Goal: Task Accomplishment & Management: Complete application form

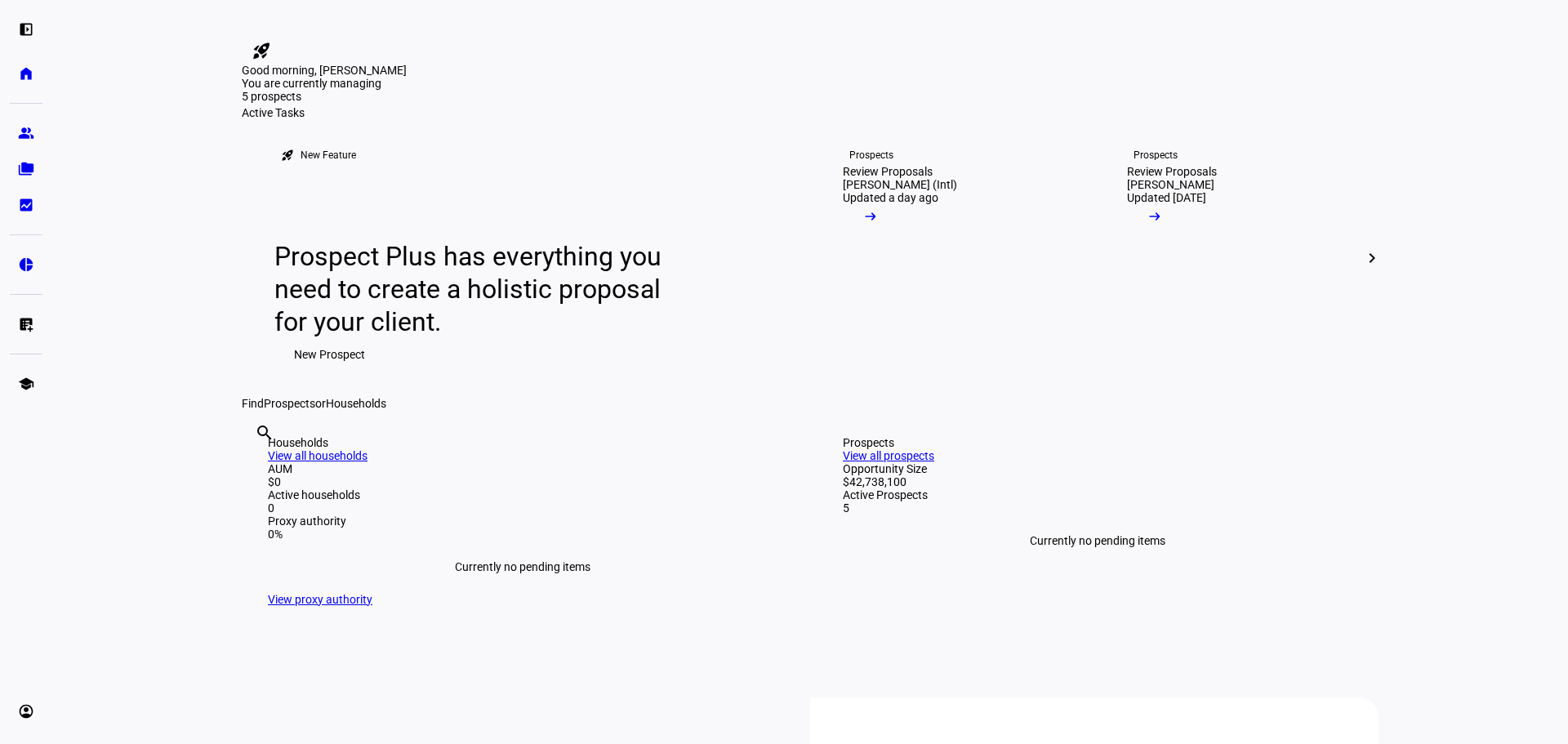
click at [8, 147] on div "left_panel_open home Home Advisors group Prospects folder_copy Households bid_l…" at bounding box center [26, 372] width 53 height 744
click at [23, 129] on eth-mat-symbol "group" at bounding box center [25, 133] width 16 height 16
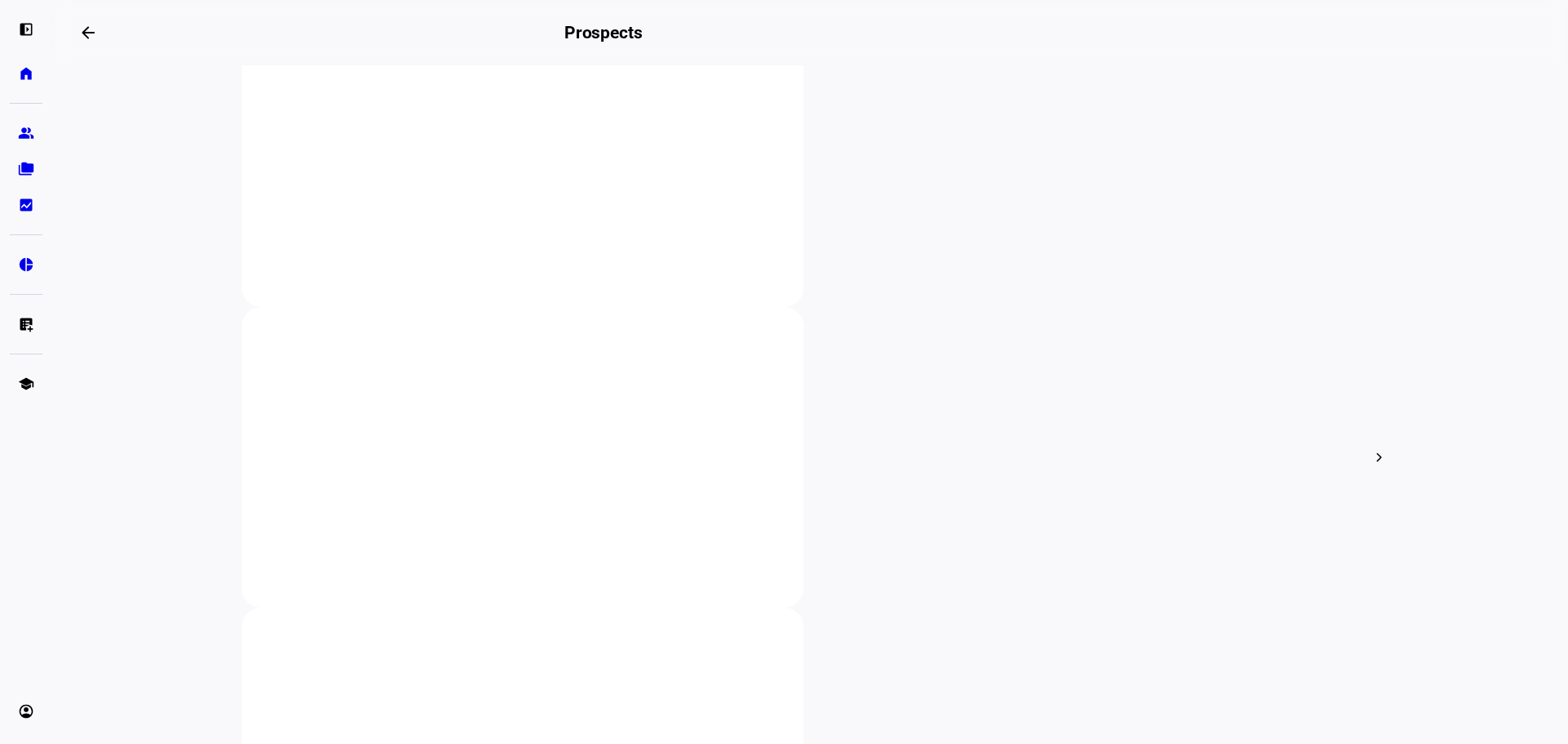
scroll to position [381, 0]
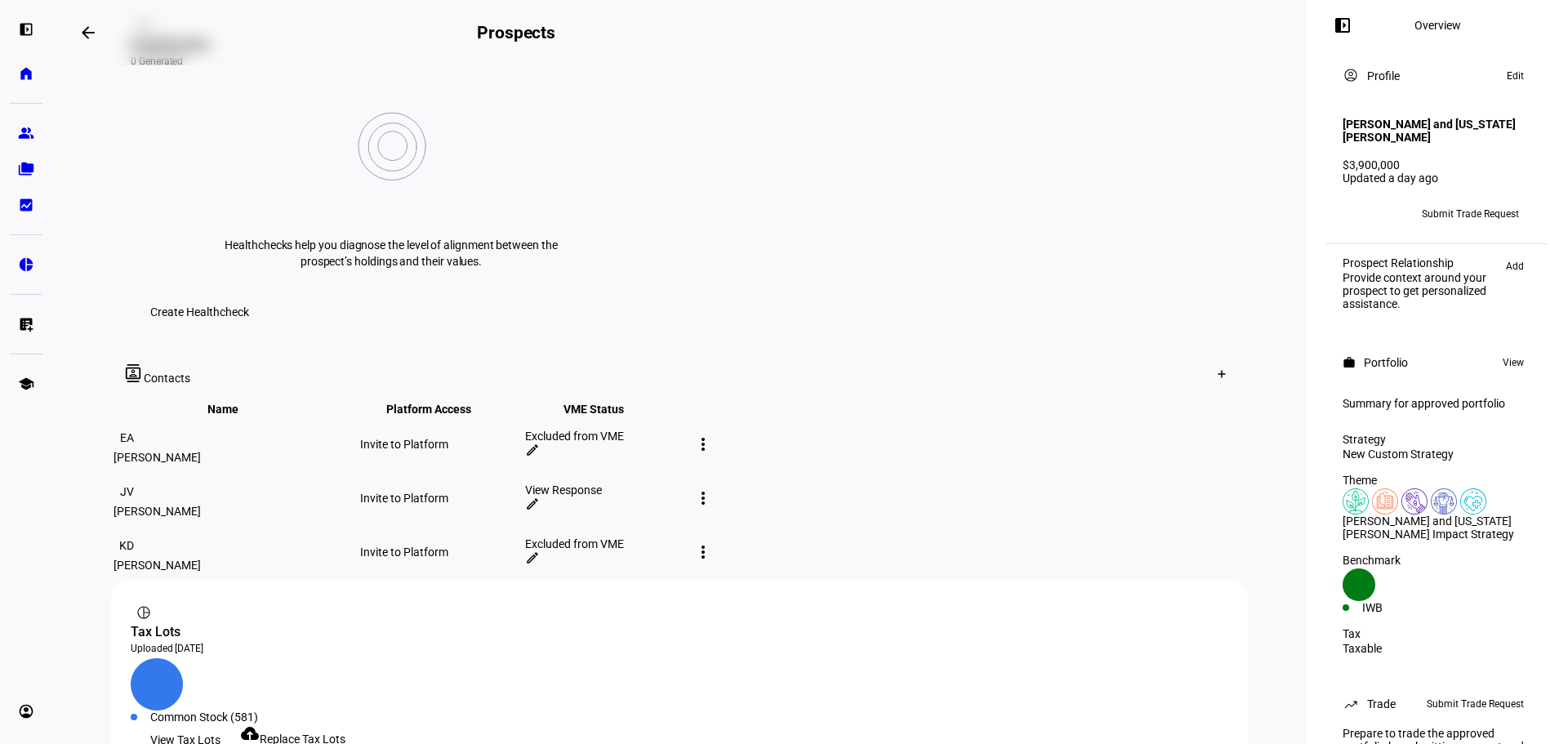
scroll to position [763, 0]
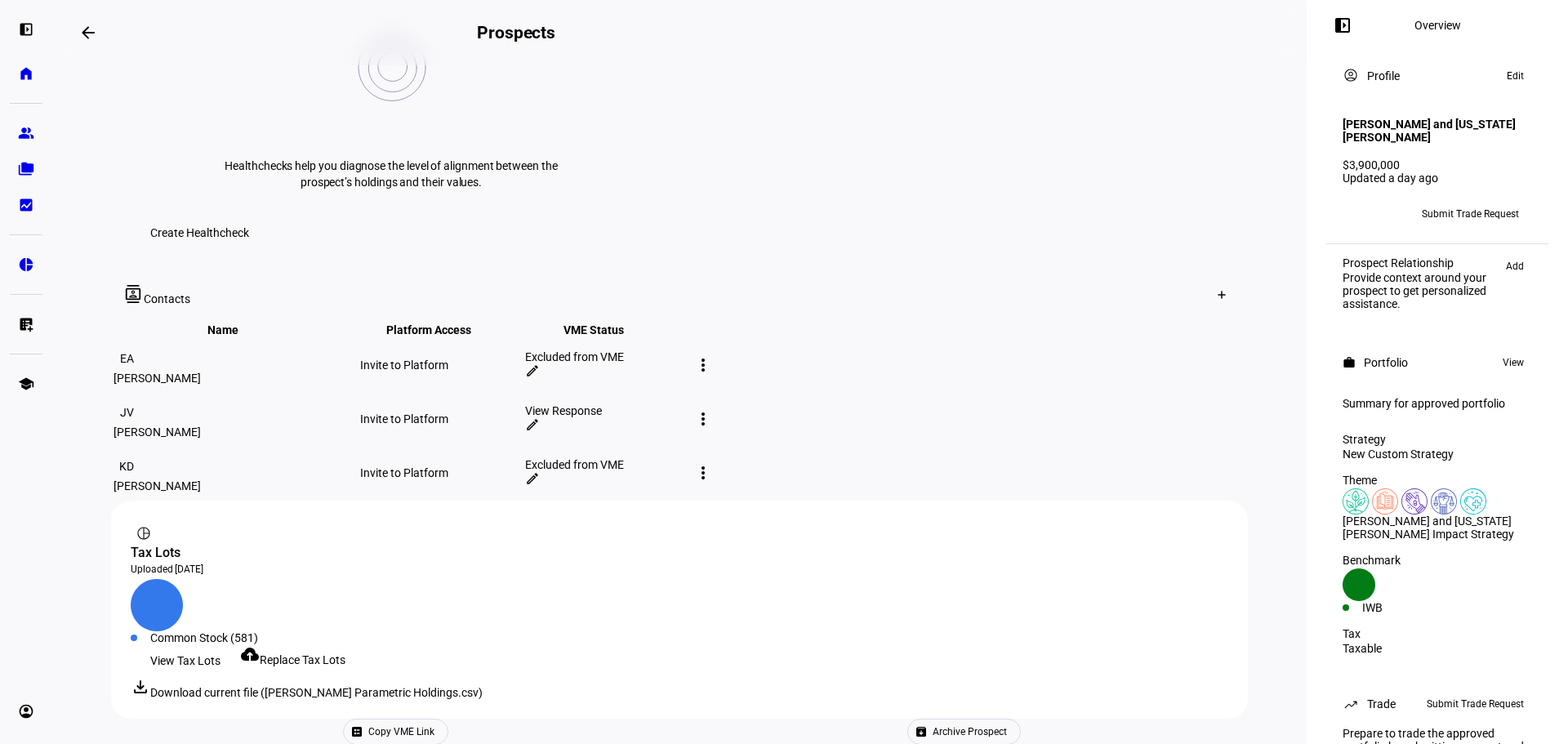
click at [1482, 201] on span "Submit Trade Request" at bounding box center [1470, 214] width 97 height 26
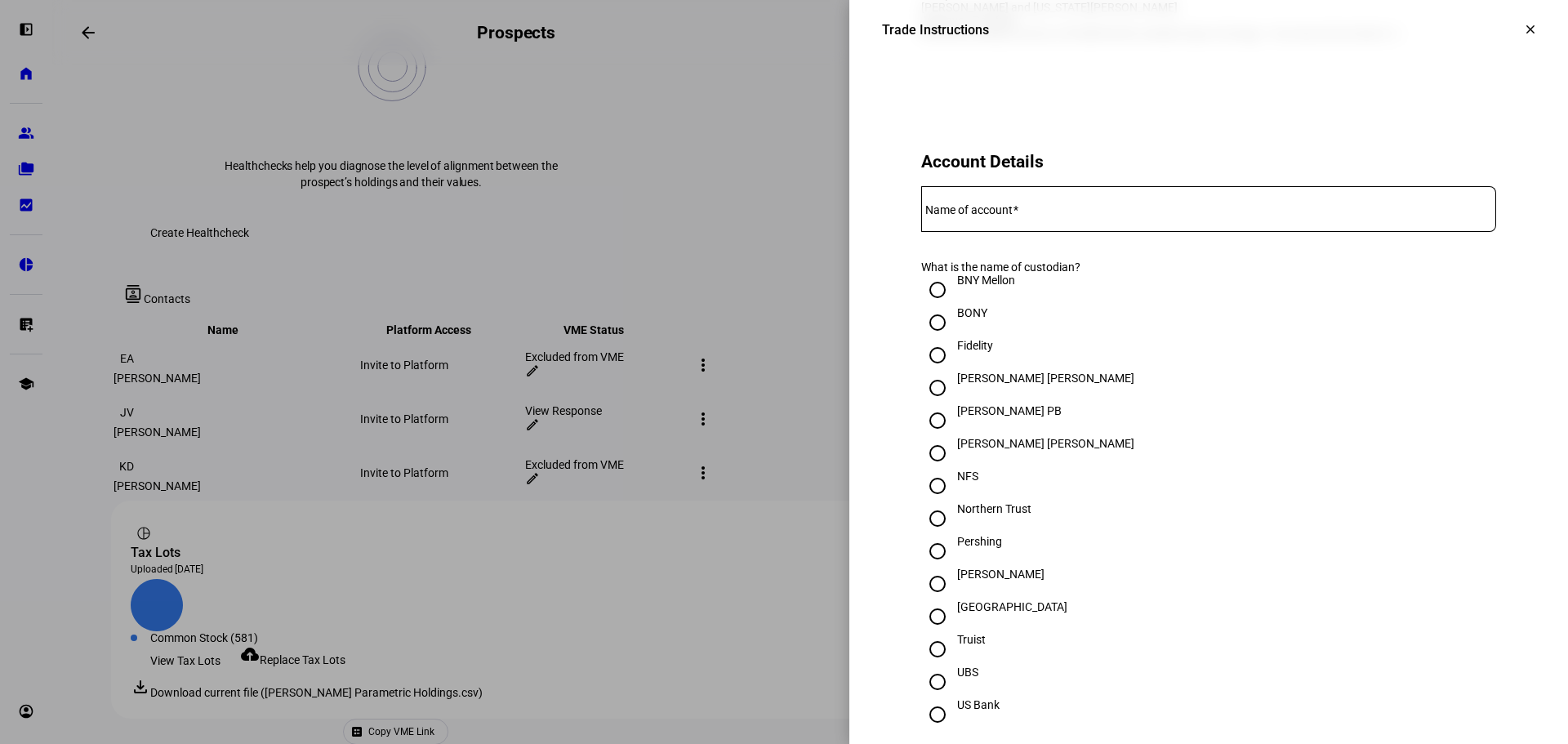
scroll to position [381, 0]
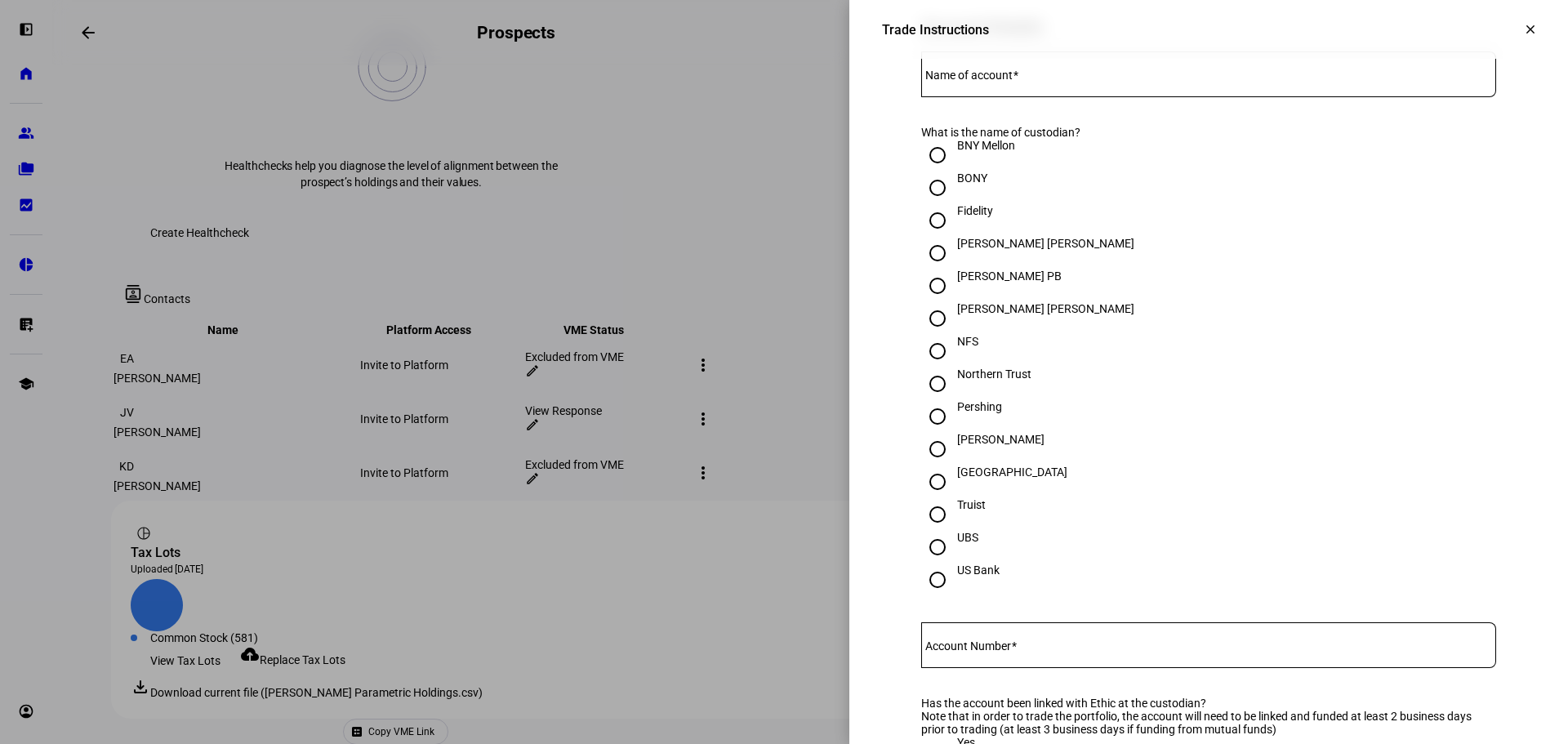
click at [961, 446] on div "[PERSON_NAME]" at bounding box center [1000, 440] width 88 height 13
click at [954, 465] on input "[PERSON_NAME]" at bounding box center [937, 449] width 33 height 33
radio input "true"
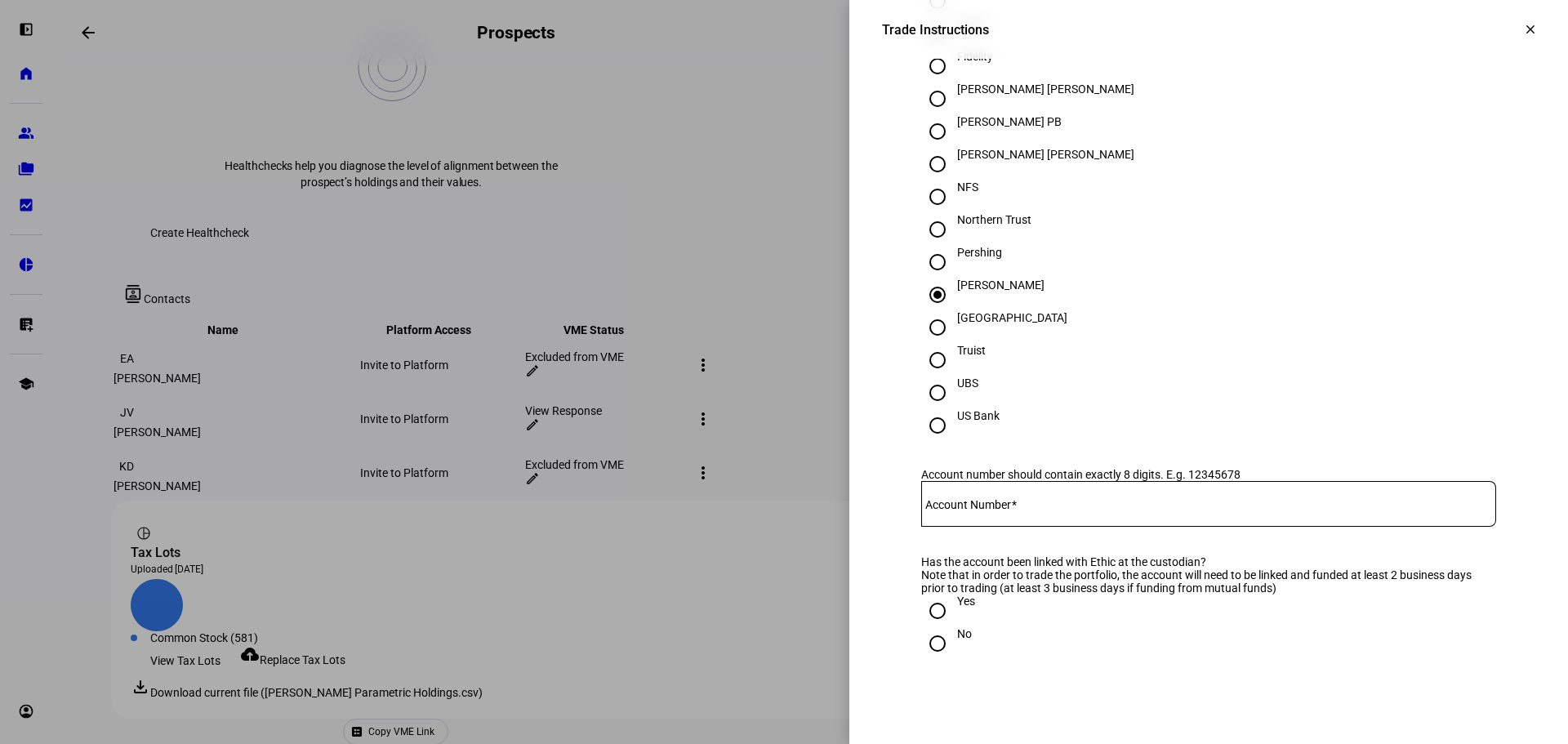
scroll to position [572, 0]
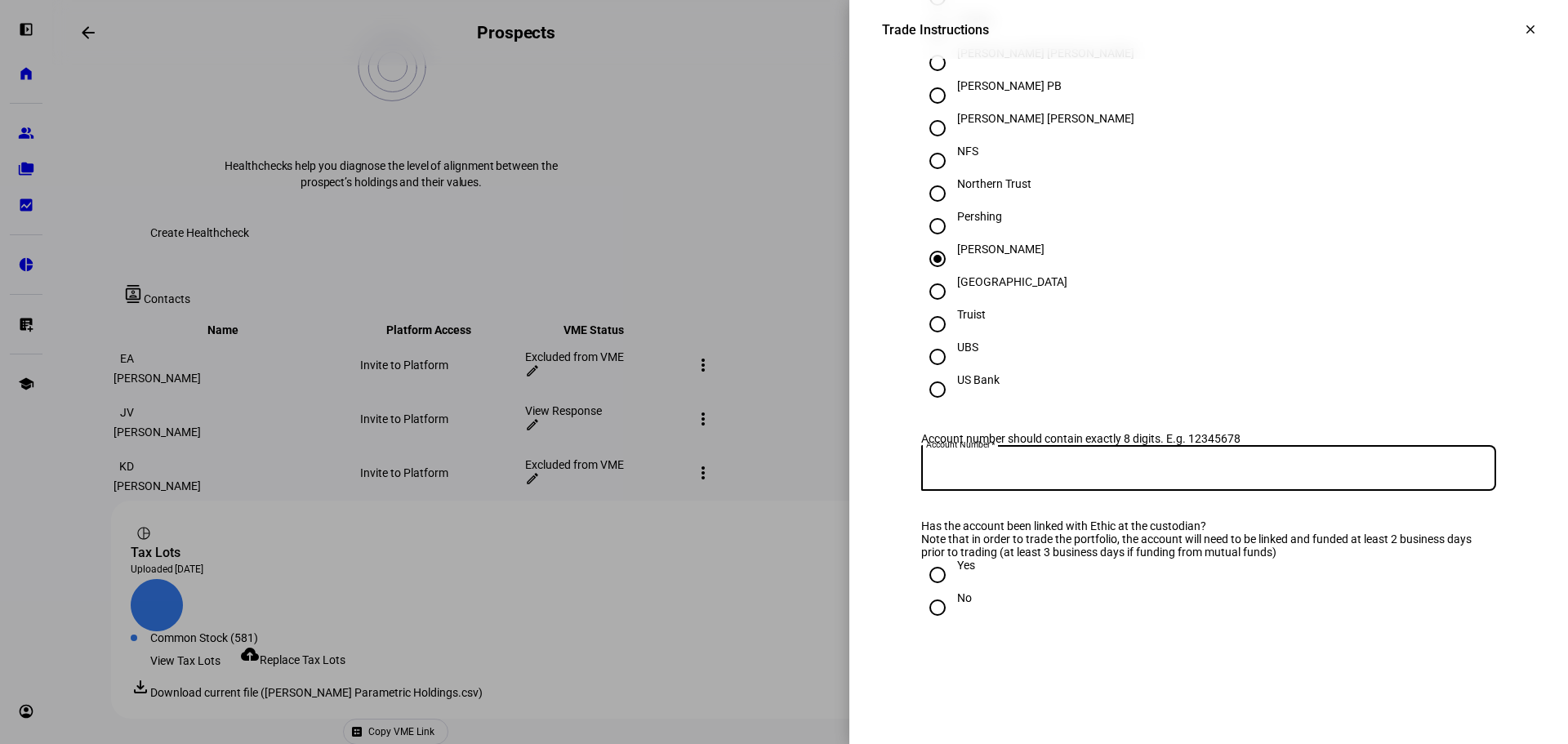
click at [1162, 471] on input "Account Number" at bounding box center [1208, 465] width 575 height 13
paste input "26272131"
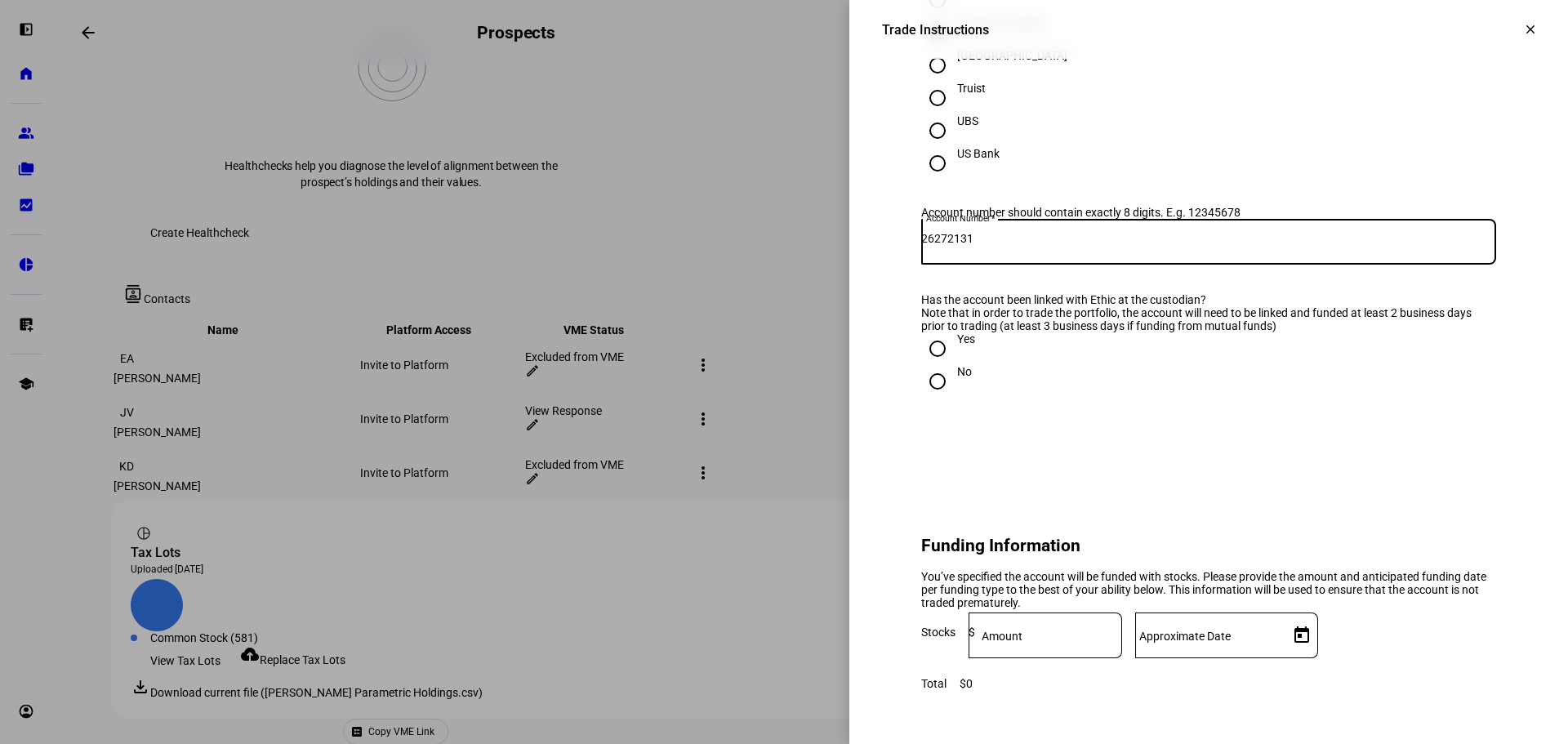
scroll to position [953, 0]
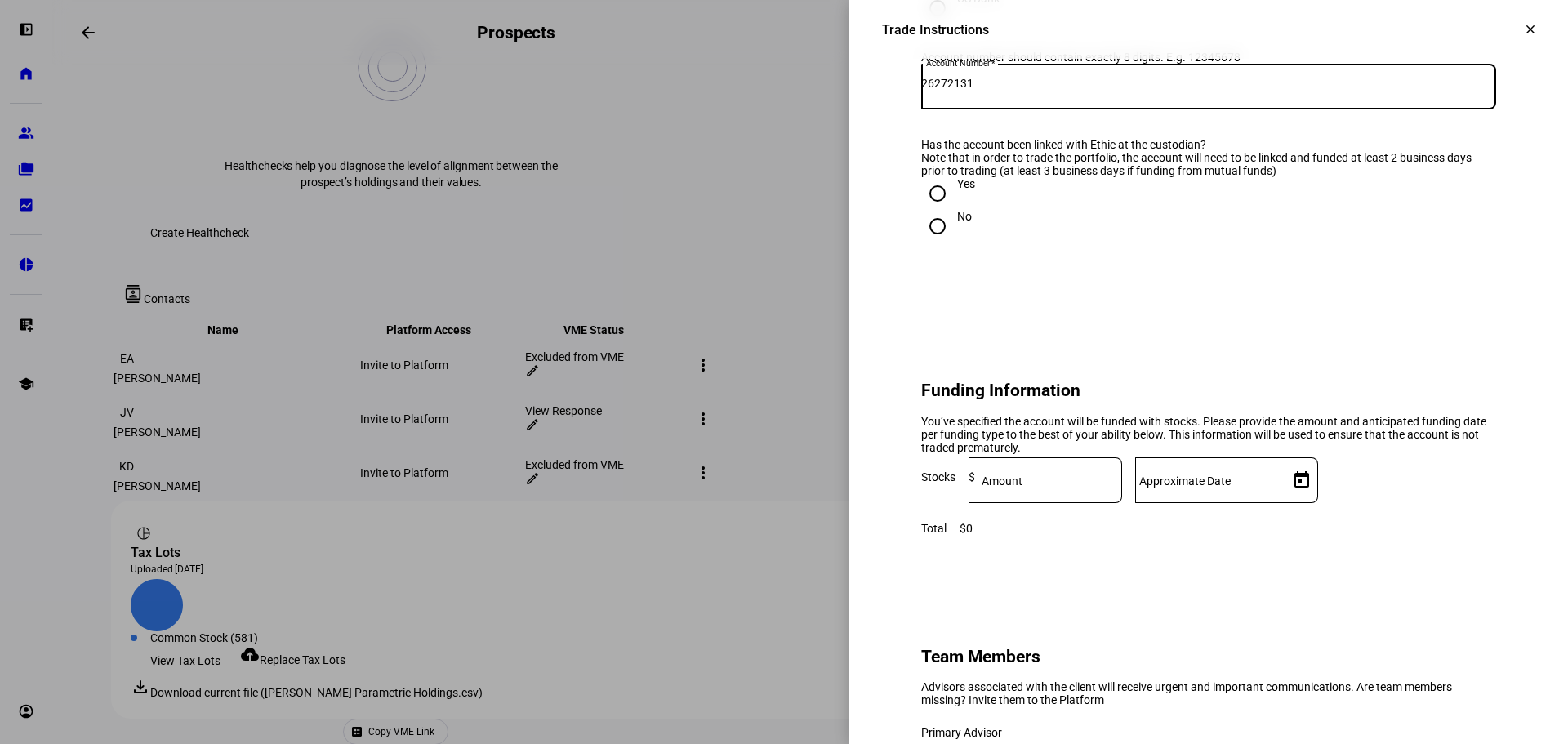
type input "26272131"
click at [935, 210] on input "Yes" at bounding box center [937, 193] width 33 height 33
radio input "true"
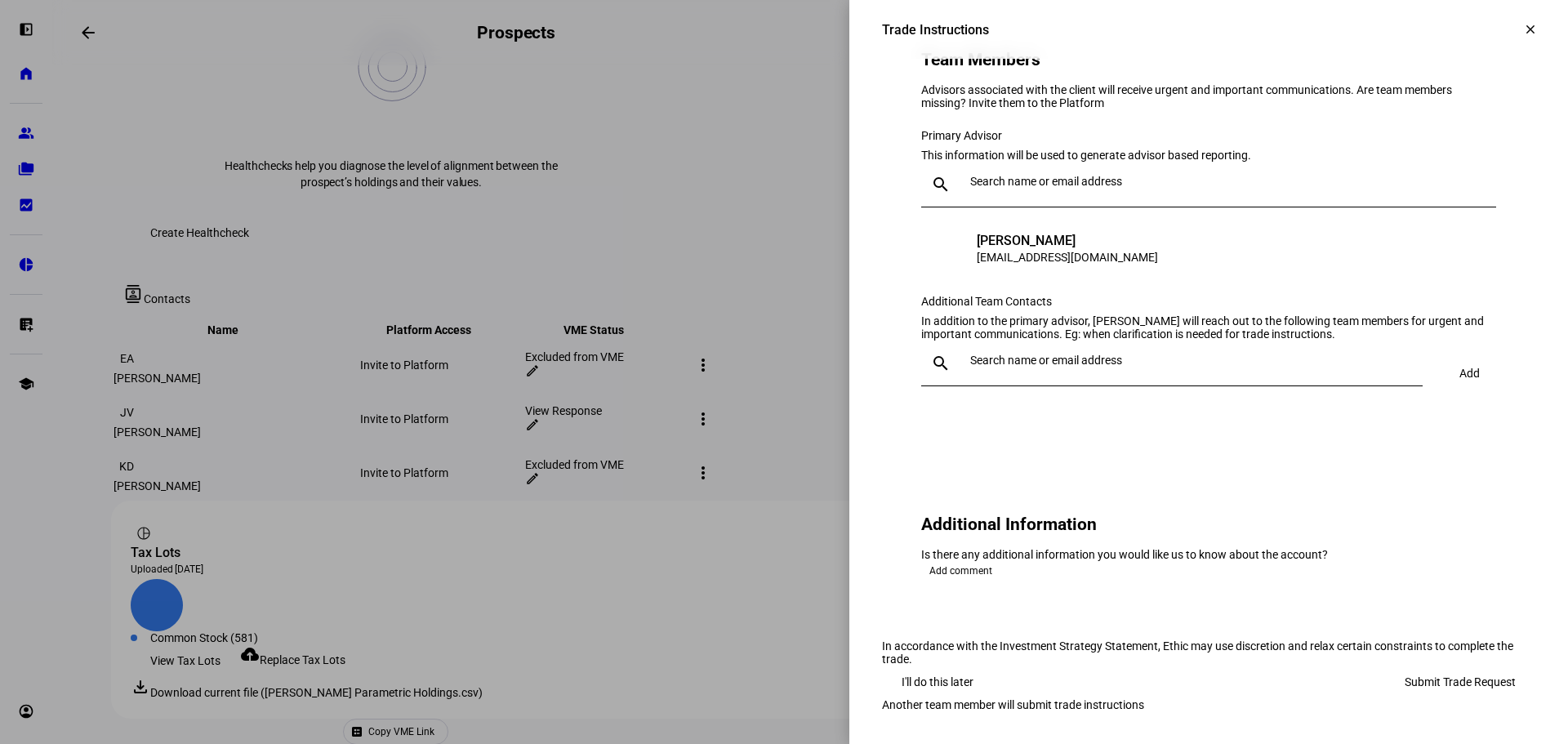
scroll to position [1715, 0]
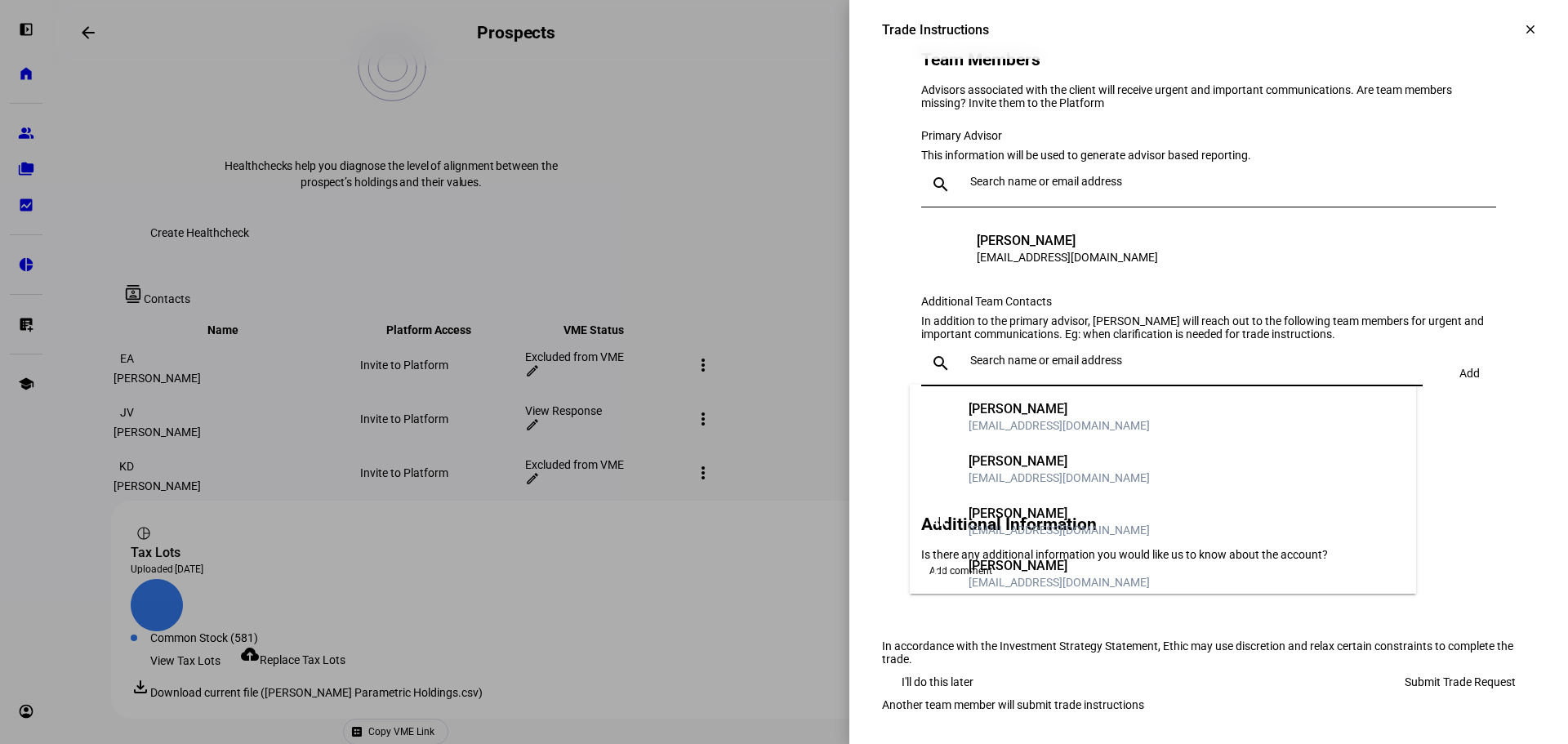
click at [1098, 365] on input "text" at bounding box center [1193, 361] width 446 height 13
type input "kdo"
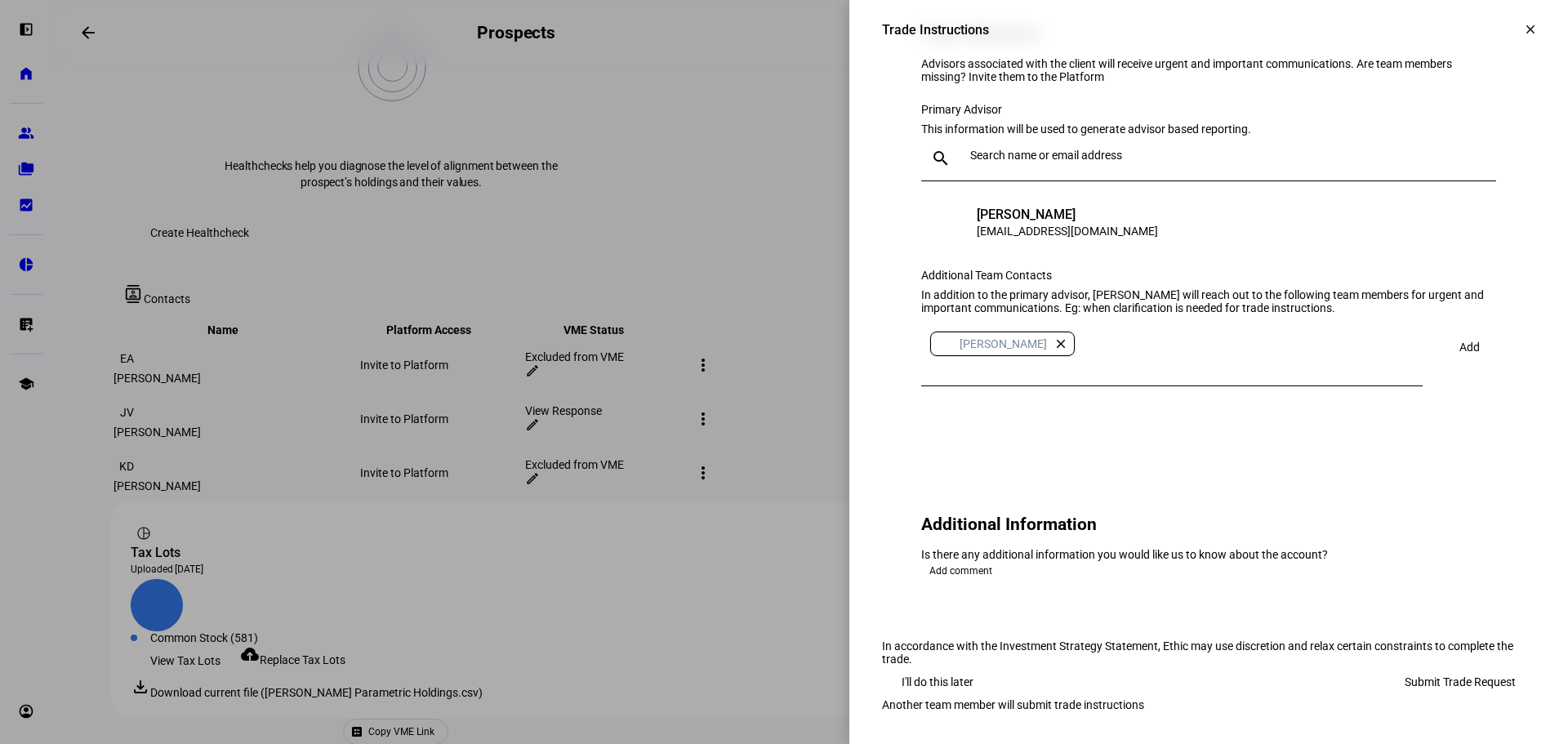
click at [1460, 354] on span "Add" at bounding box center [1470, 348] width 21 height 13
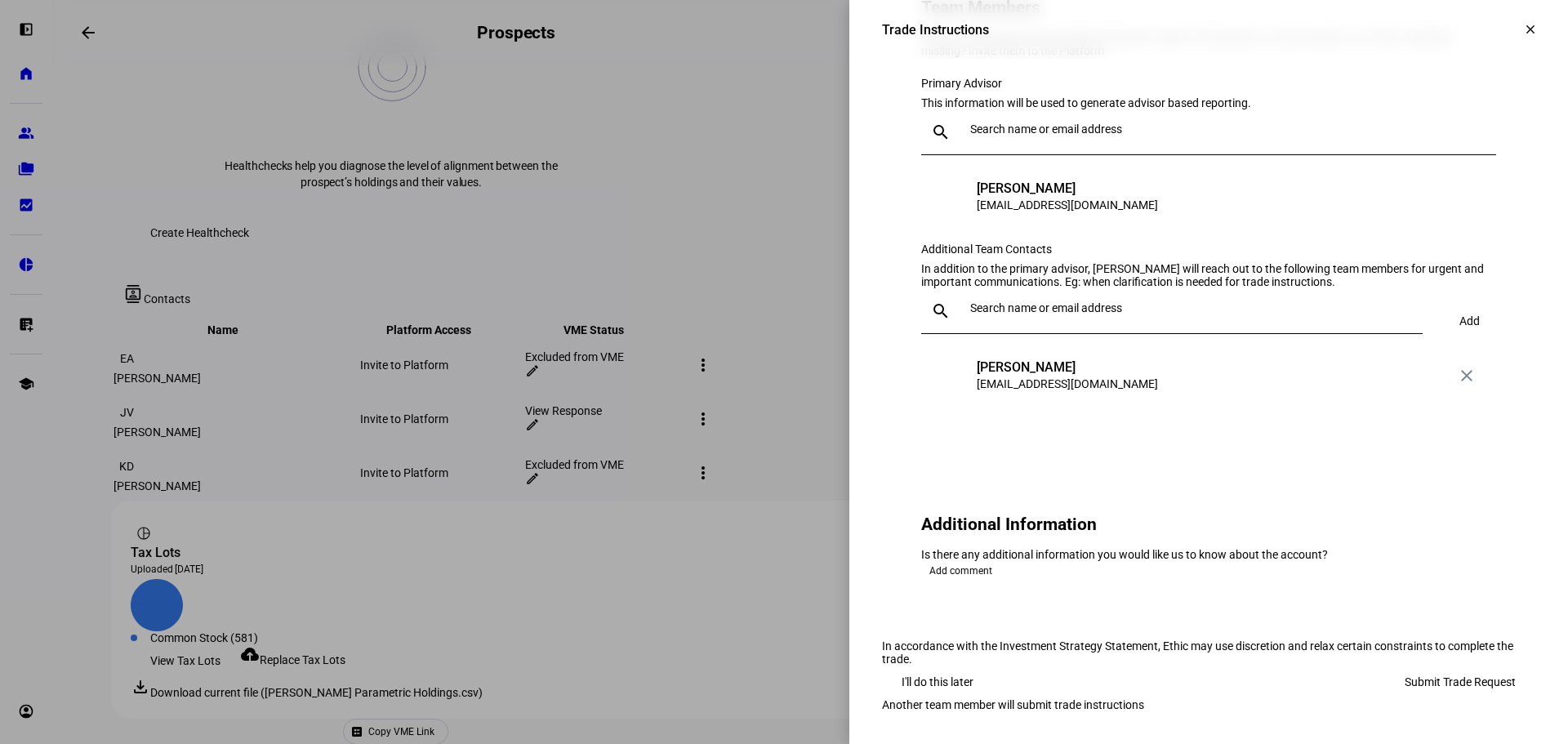
scroll to position [1855, 0]
click at [1454, 666] on span "Submit Trade Request" at bounding box center [1461, 682] width 111 height 33
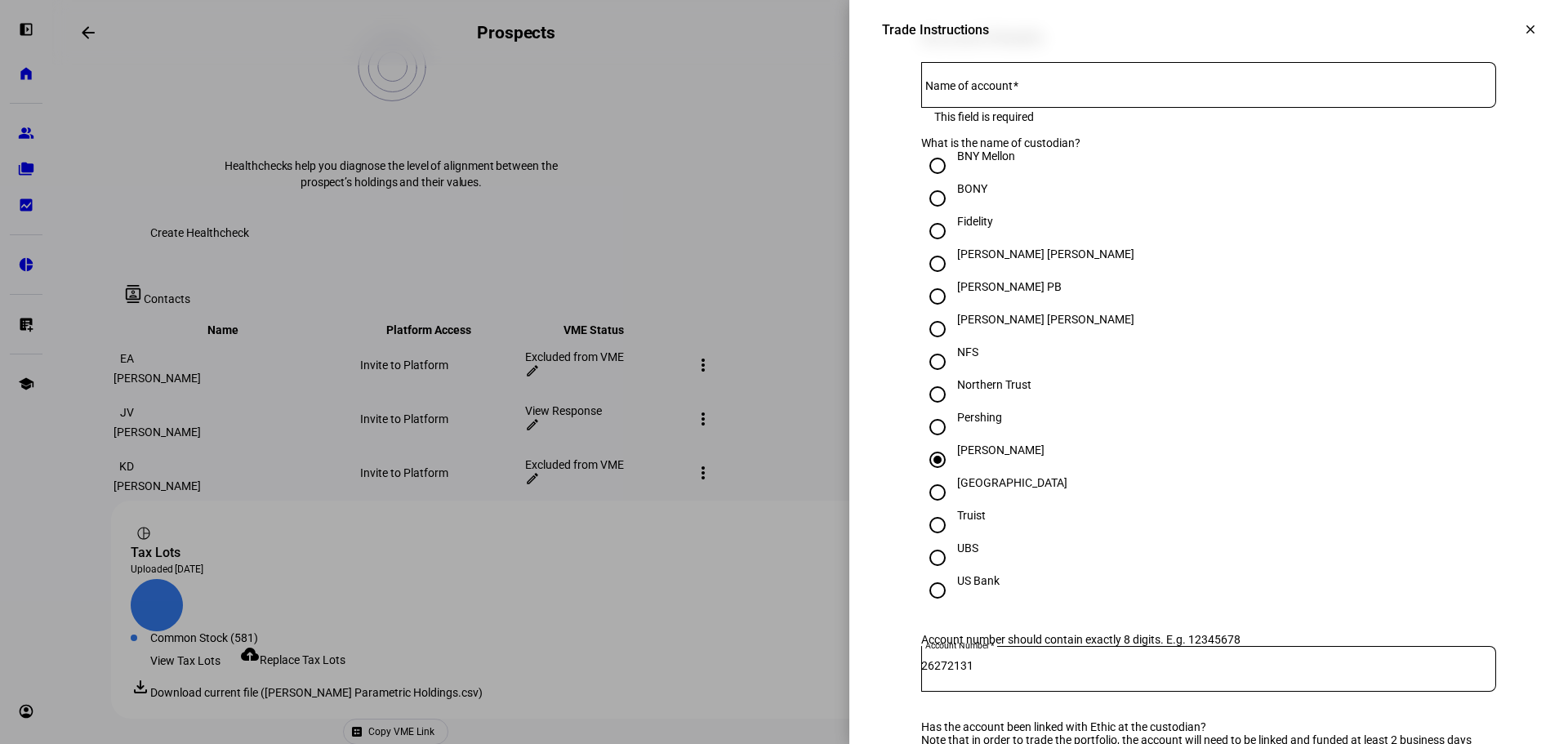
scroll to position [902, 0]
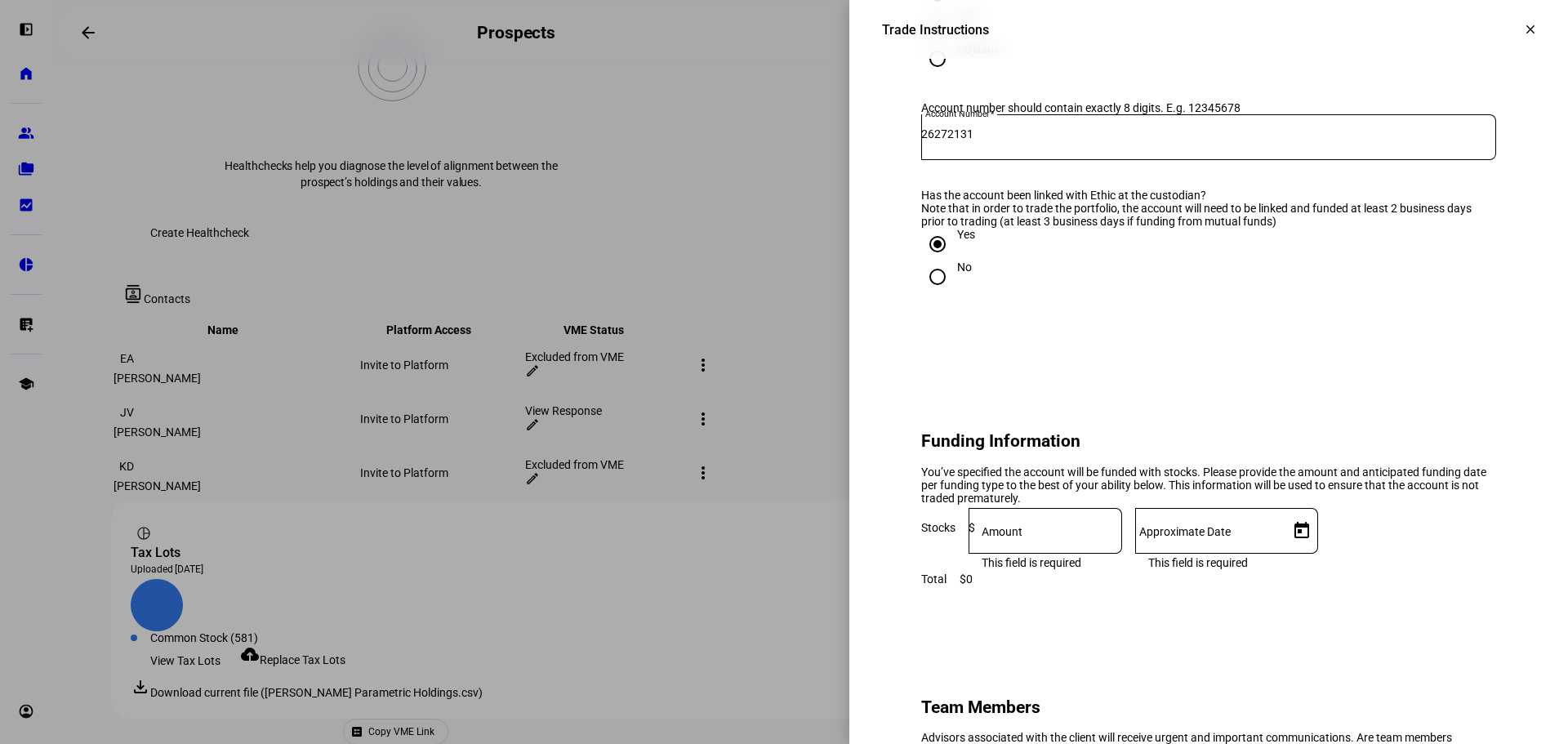
click at [1123, 534] on input at bounding box center [1049, 527] width 147 height 13
type input "3,900,000"
click at [1283, 554] on div at bounding box center [1209, 530] width 147 height 46
click at [1321, 551] on span "Open calendar" at bounding box center [1302, 531] width 40 height 40
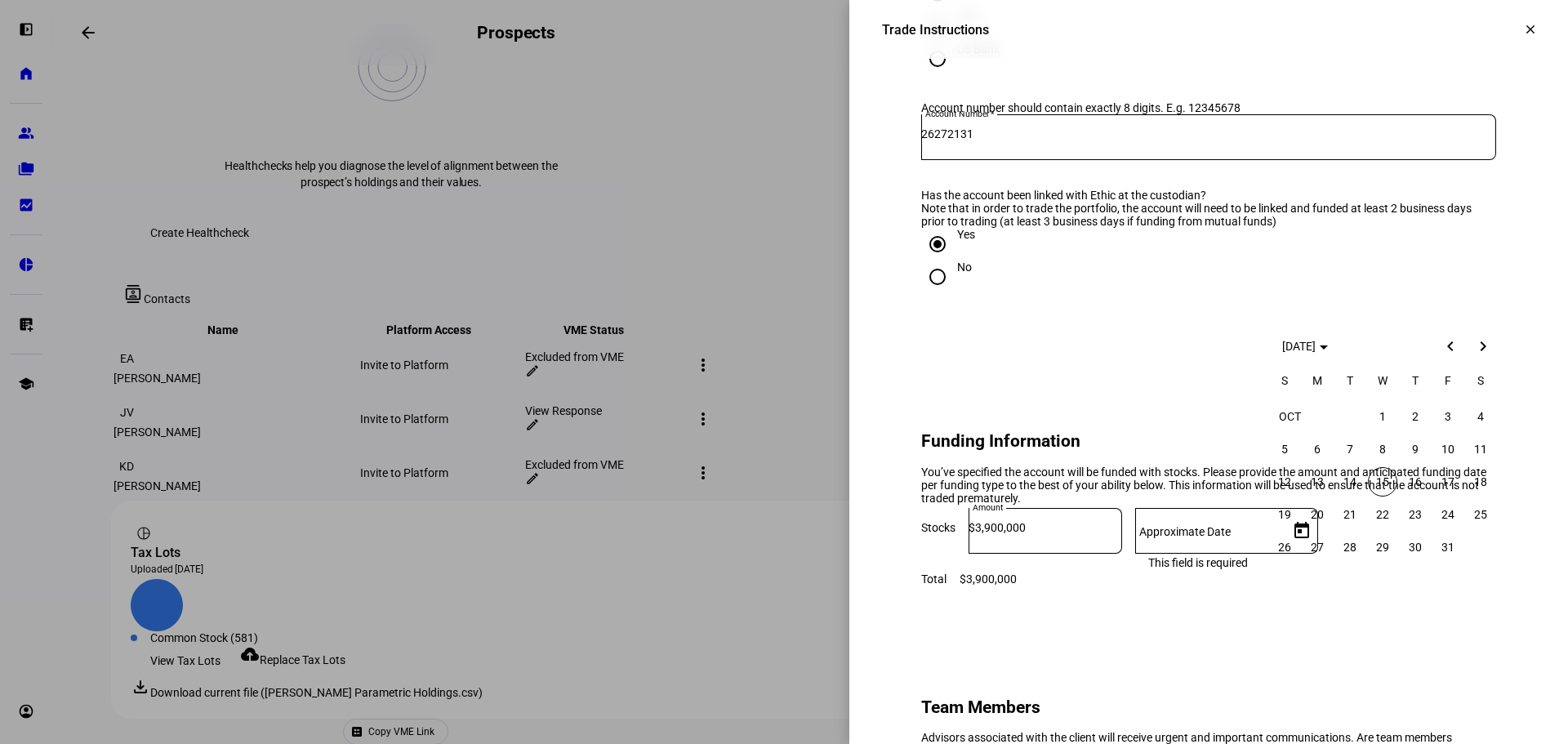
click at [1383, 485] on span "15" at bounding box center [1382, 481] width 29 height 29
type input "[DATE]"
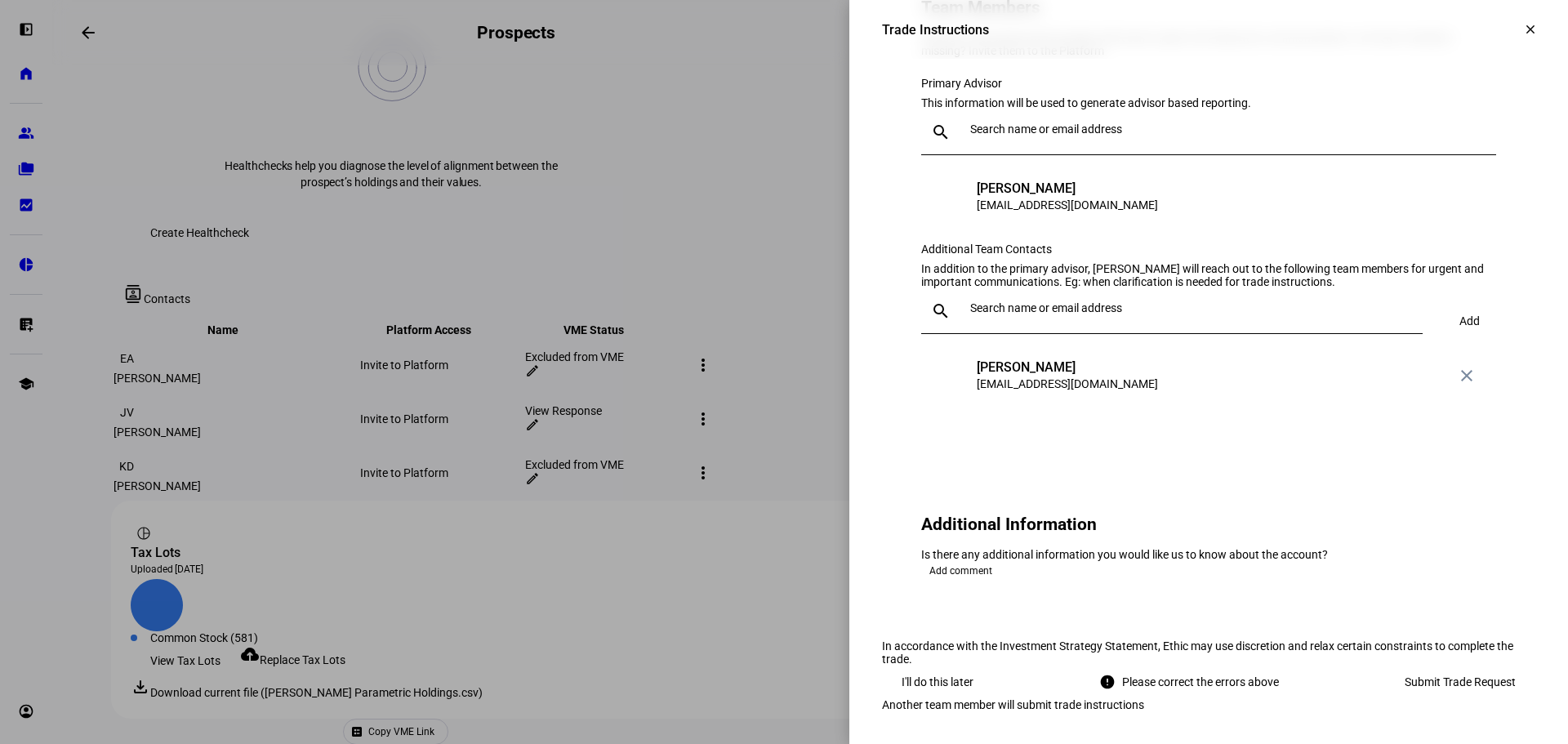
scroll to position [1855, 0]
click at [1444, 666] on span "Submit Trade Request" at bounding box center [1461, 682] width 111 height 33
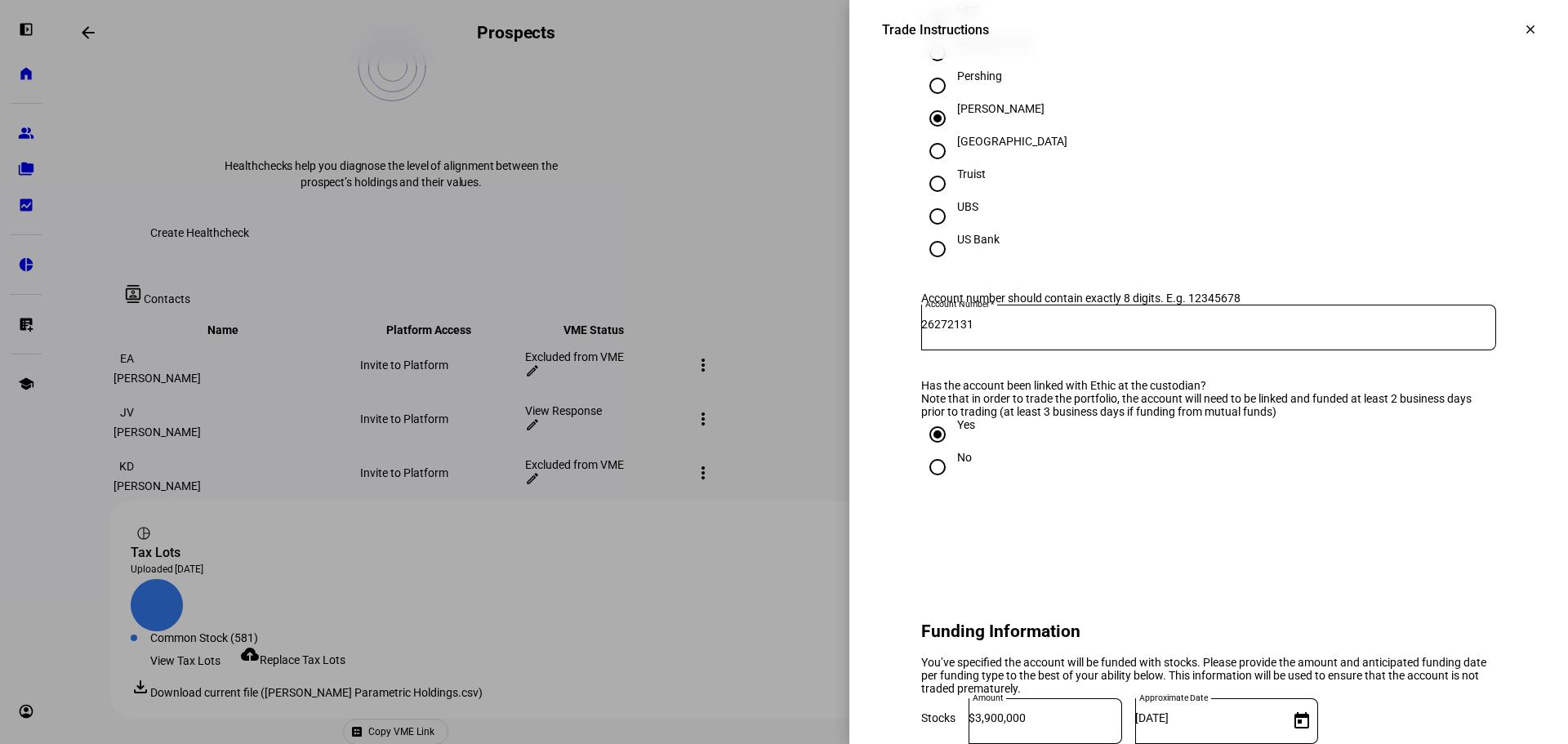
scroll to position [0, 0]
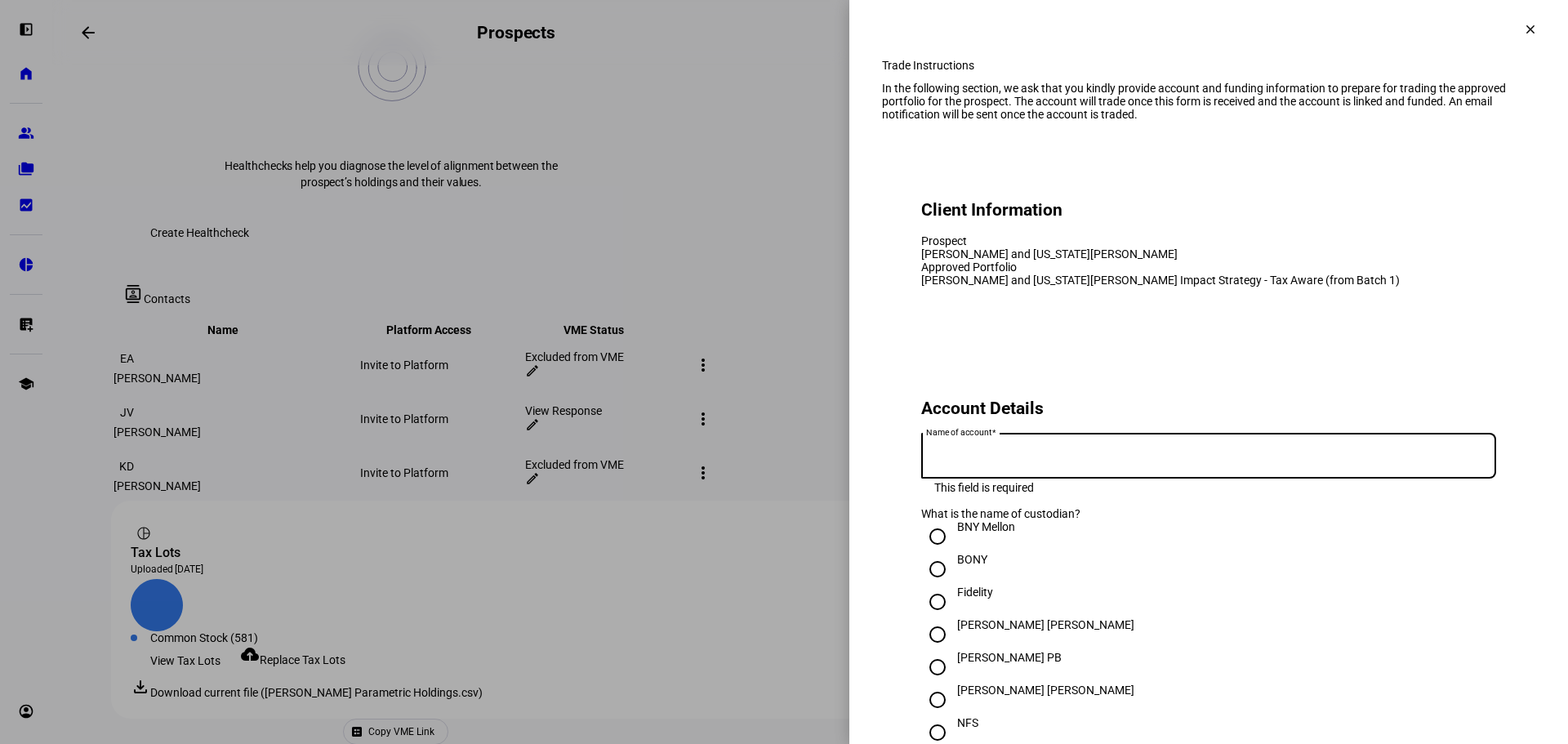
click at [1129, 459] on input "Name of account" at bounding box center [1208, 453] width 575 height 13
paste input "[PERSON_NAME] and [US_STATE][PERSON_NAME] Comm Pro"
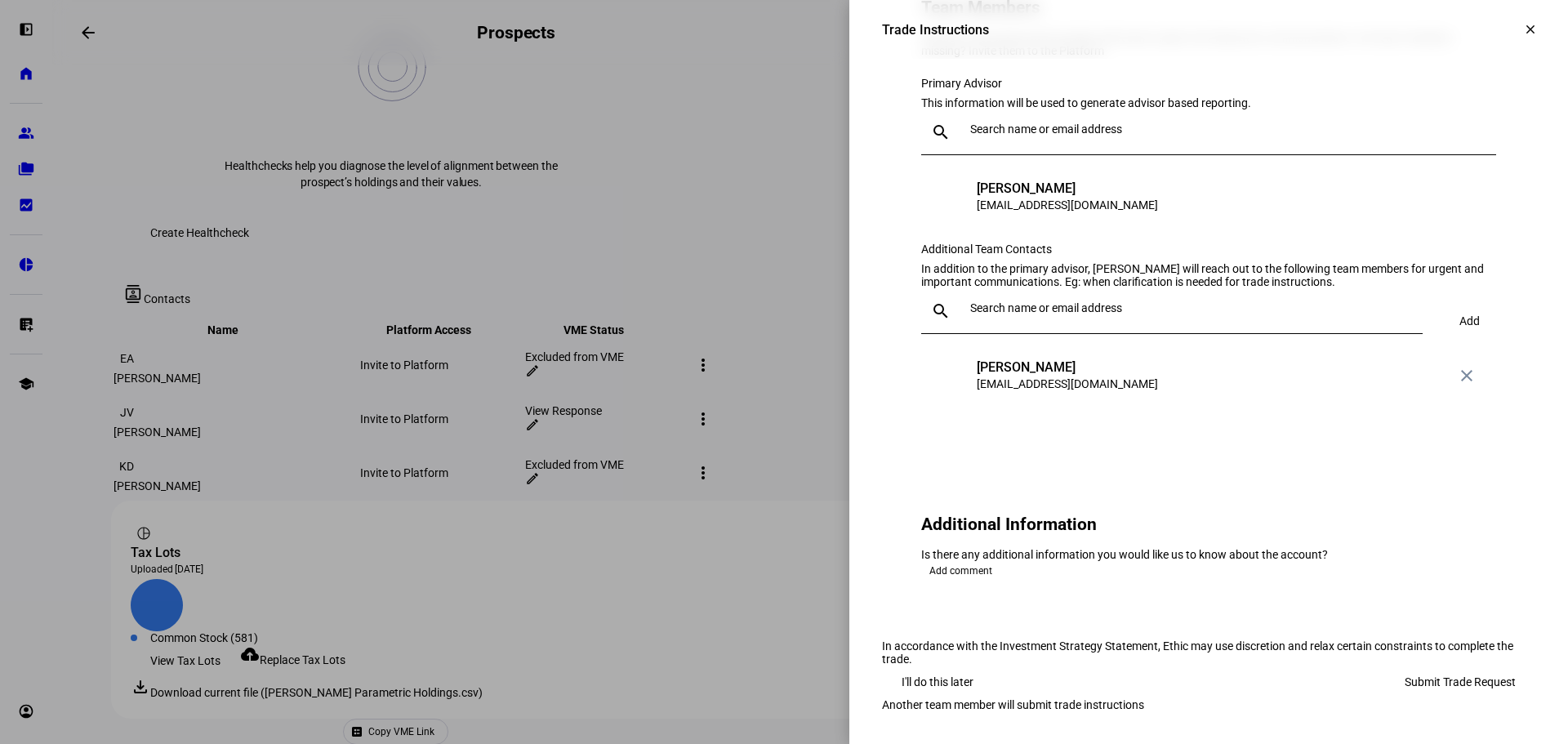
scroll to position [1855, 0]
type input "[PERSON_NAME] and [US_STATE][PERSON_NAME] Comm Prop"
drag, startPoint x: 1451, startPoint y: 622, endPoint x: 1447, endPoint y: 632, distance: 10.8
click at [1447, 666] on span "Submit Trade Request" at bounding box center [1461, 682] width 111 height 33
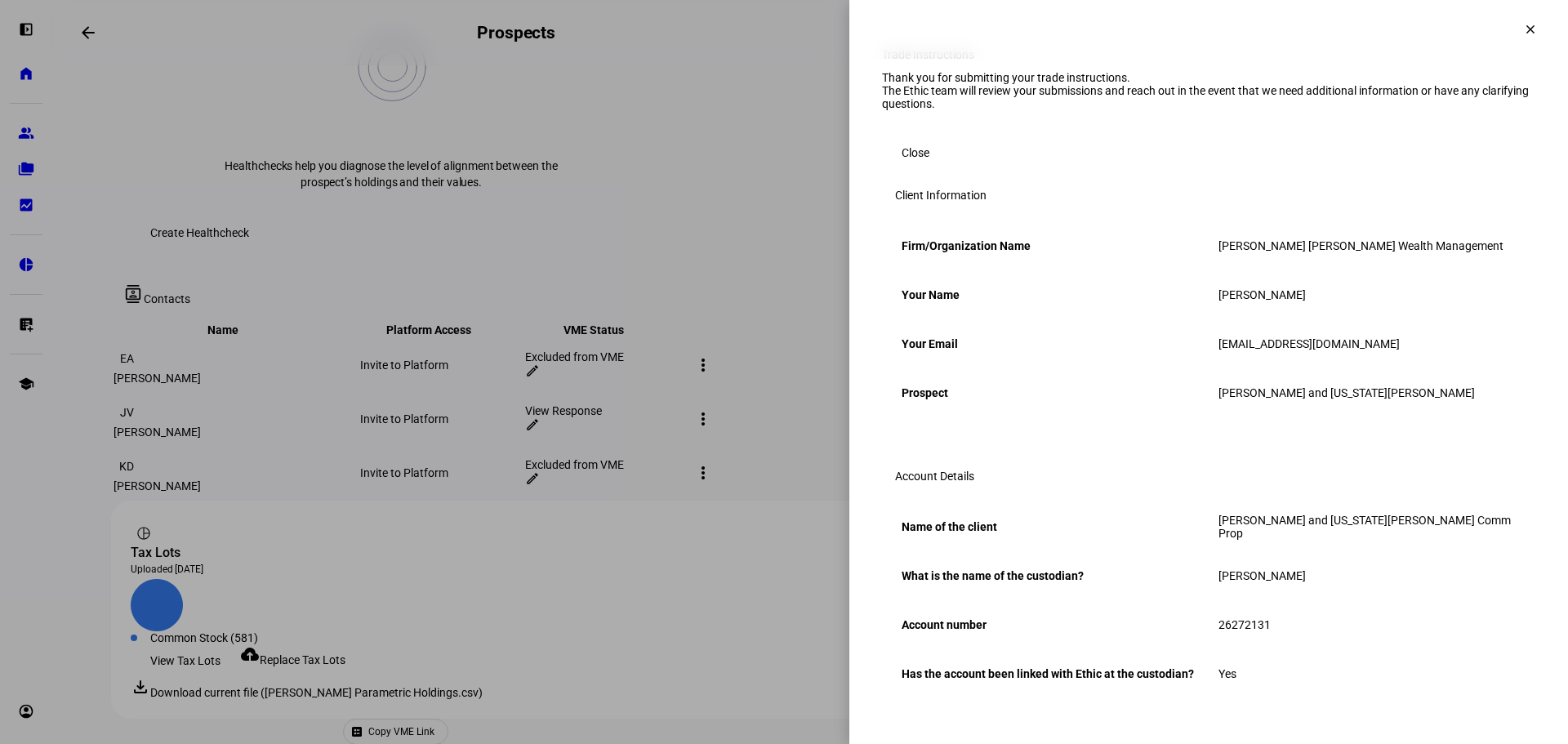
scroll to position [0, 0]
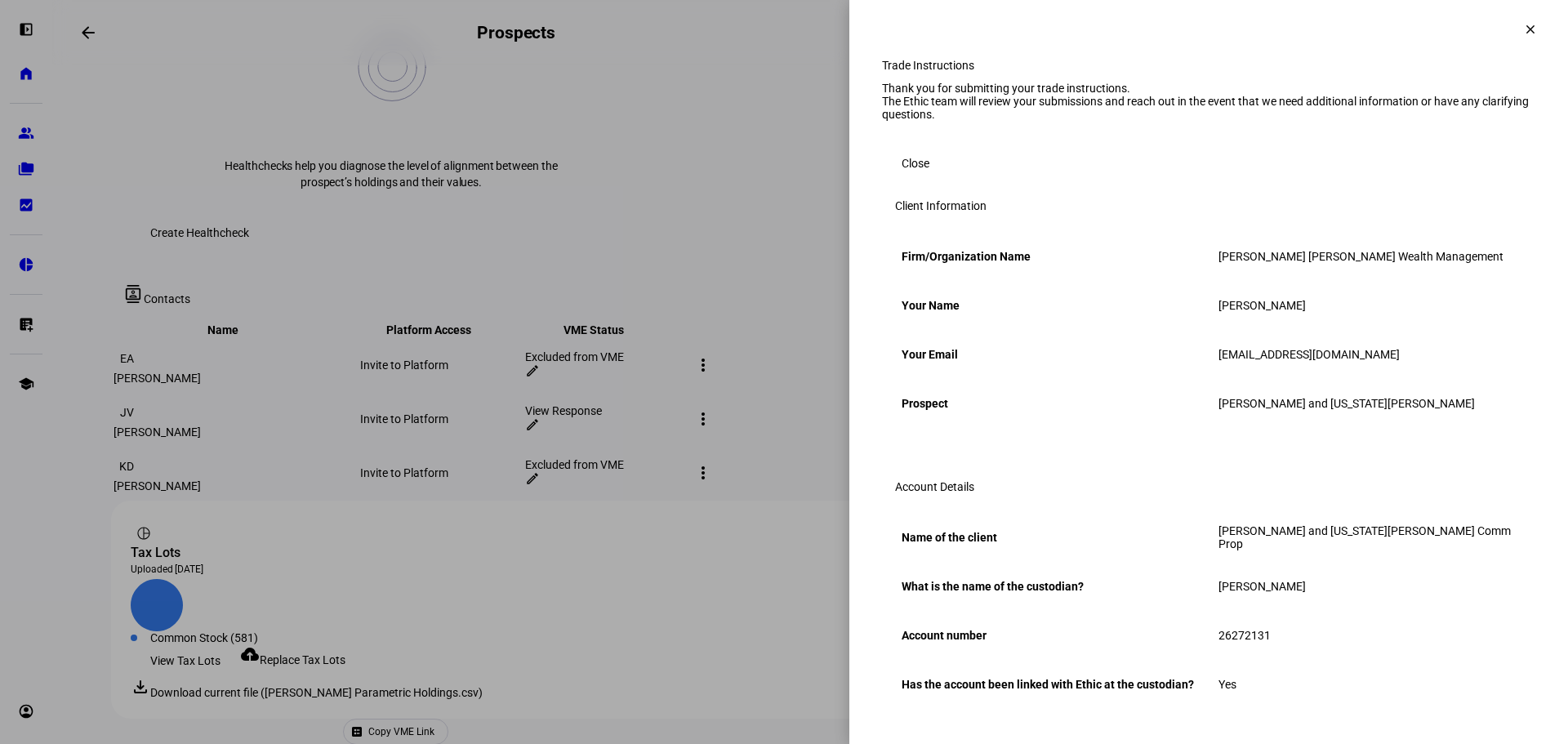
click at [1523, 26] on mat-icon "clear" at bounding box center [1530, 29] width 15 height 15
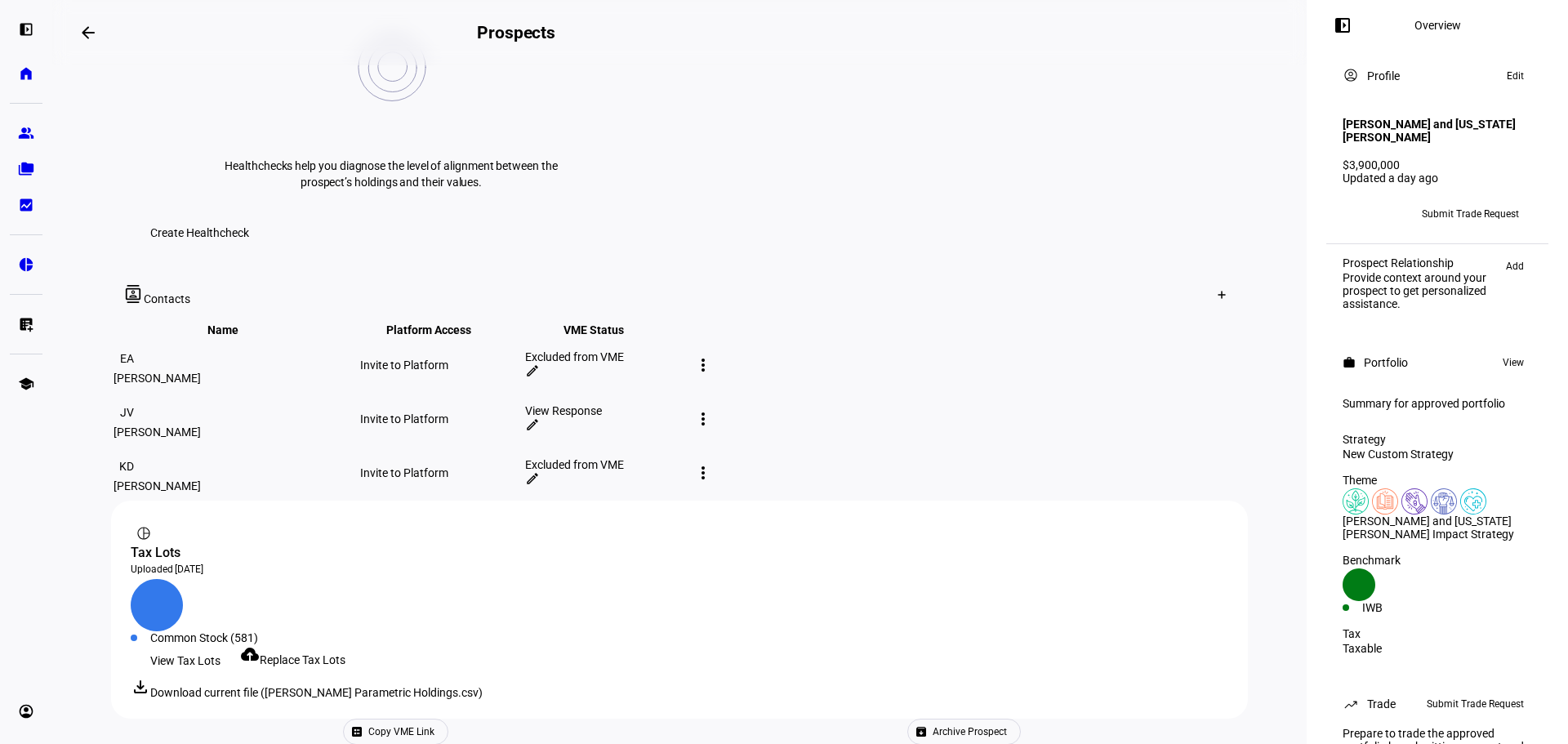
scroll to position [1, 0]
